Goal: Information Seeking & Learning: Find contact information

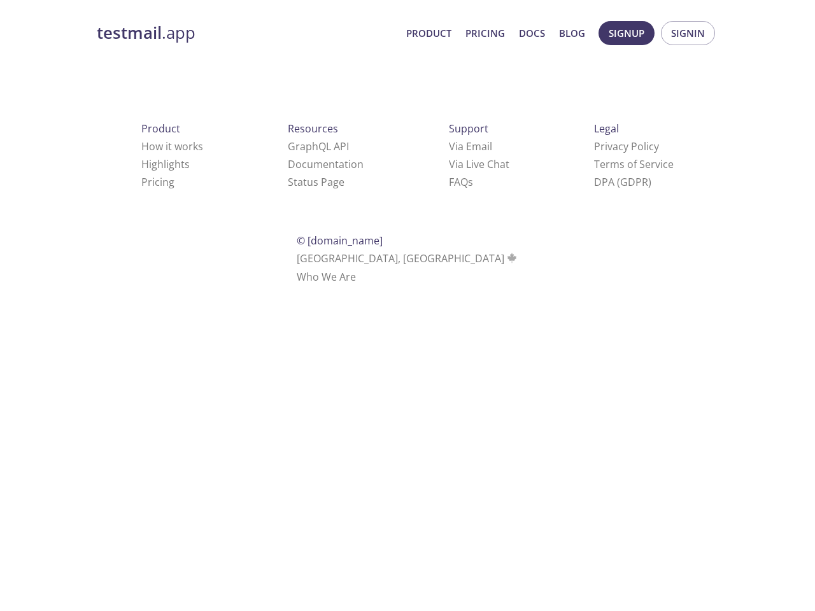
click at [428, 120] on div "Support Via Email Via Live Chat FAQ s" at bounding box center [478, 155] width 101 height 112
click at [626, 33] on span "Signup" at bounding box center [626, 33] width 36 height 17
click at [687, 33] on span "Signin" at bounding box center [688, 33] width 34 height 17
click at [449, 146] on link "Via Email" at bounding box center [470, 146] width 43 height 14
click at [449, 164] on link "Via Live Chat" at bounding box center [479, 164] width 60 height 14
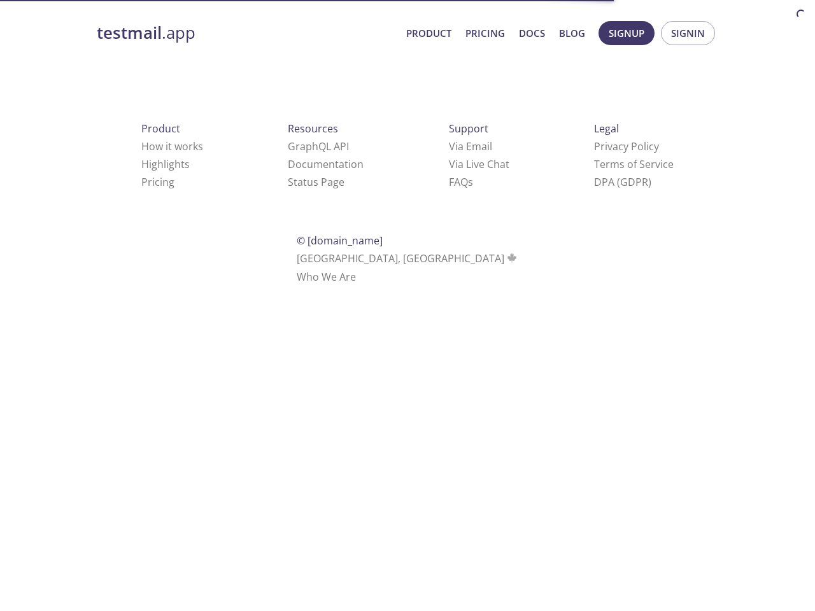
click at [449, 182] on link "FAQ s" at bounding box center [461, 182] width 24 height 14
